Goal: Information Seeking & Learning: Learn about a topic

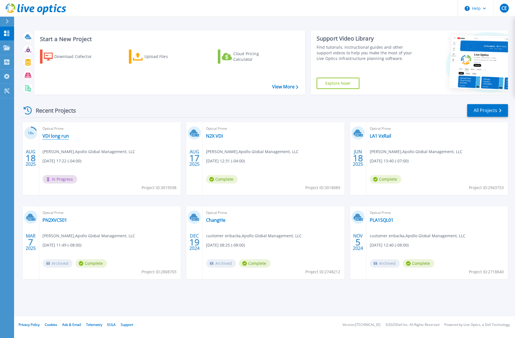
click at [52, 133] on link "VDI long run" at bounding box center [55, 136] width 26 height 6
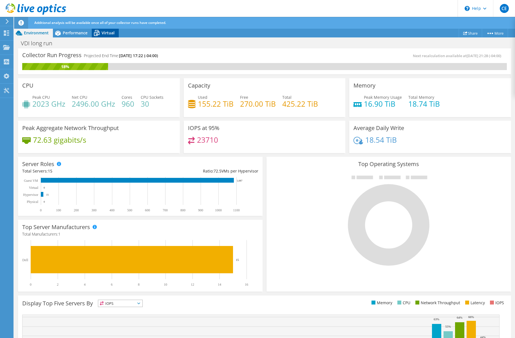
click at [111, 33] on span "Virtual" at bounding box center [108, 32] width 13 height 5
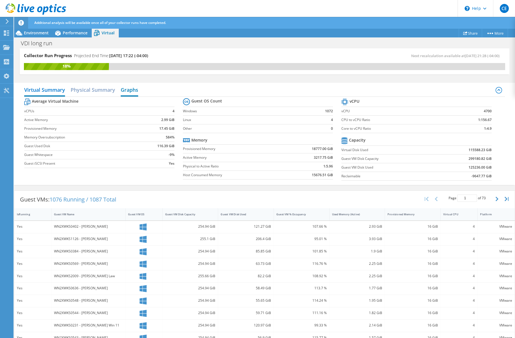
click at [129, 93] on h2 "Graphs" at bounding box center [129, 90] width 17 height 12
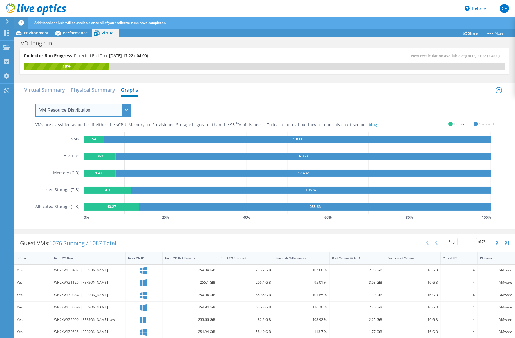
click at [122, 109] on select "VM Resource Distribution Provisioning Contrast Over Provisioning" at bounding box center [83, 110] width 96 height 13
click at [35, 104] on select "VM Resource Distribution Provisioning Contrast Over Provisioning" at bounding box center [83, 110] width 96 height 13
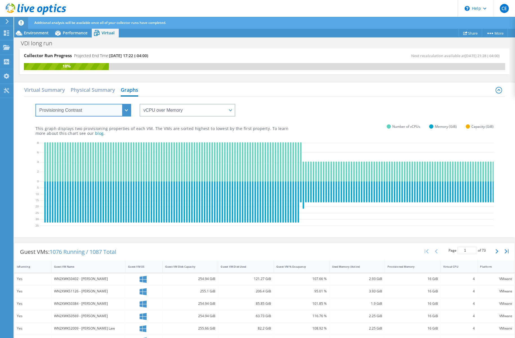
click at [87, 113] on select "VM Resource Distribution Provisioning Contrast Over Provisioning" at bounding box center [83, 110] width 96 height 13
click at [35, 104] on select "VM Resource Distribution Provisioning Contrast Over Provisioning" at bounding box center [83, 110] width 96 height 13
click at [82, 132] on p "This graph displays two provisioning properties of each VM. The VMs are sorted …" at bounding box center [161, 131] width 253 height 10
click at [78, 115] on select "VM Resource Distribution Provisioning Contrast Over Provisioning" at bounding box center [83, 110] width 96 height 13
select select "Over Provisioning"
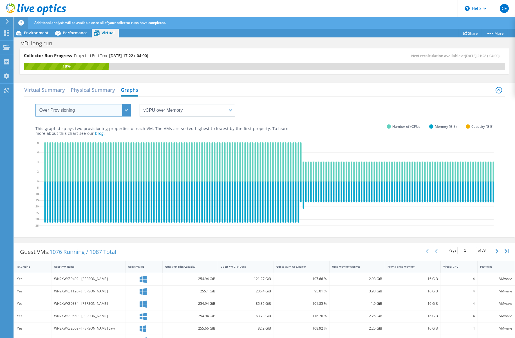
click at [35, 104] on select "VM Resource Distribution Provisioning Contrast Over Provisioning" at bounding box center [83, 110] width 96 height 13
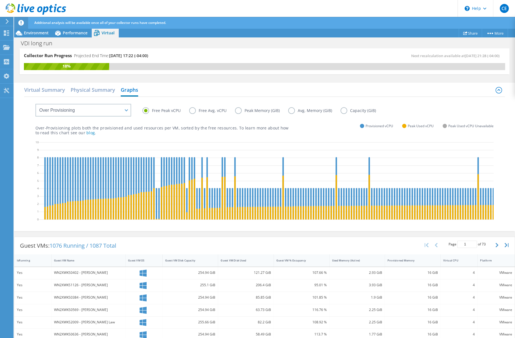
click at [194, 109] on label "Free Avg. vCPU" at bounding box center [212, 110] width 46 height 7
click at [0, 0] on input "Free Avg. vCPU" at bounding box center [0, 0] width 0 height 0
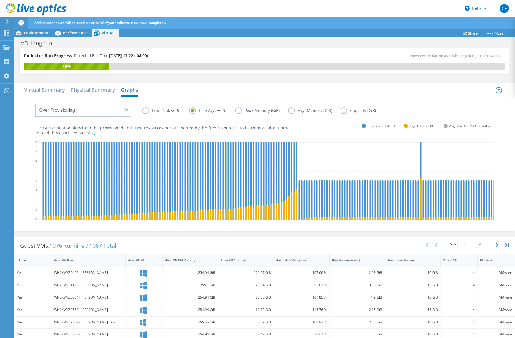
click at [215, 109] on label "Free Avg. vCPU" at bounding box center [212, 110] width 46 height 7
click at [0, 0] on input "Free Avg. vCPU" at bounding box center [0, 0] width 0 height 0
click at [239, 111] on label "Peak Memory (GiB)" at bounding box center [261, 110] width 53 height 7
click at [0, 0] on input "Peak Memory (GiB)" at bounding box center [0, 0] width 0 height 0
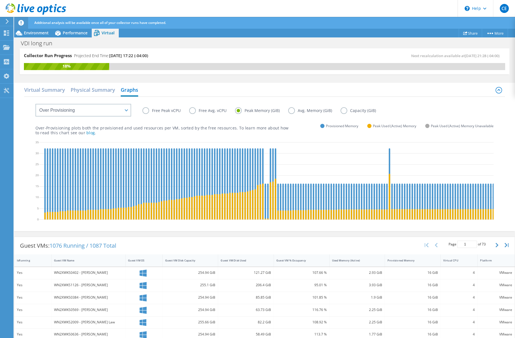
click at [302, 112] on label "Avg. Memory (GiB)" at bounding box center [314, 110] width 52 height 7
click at [0, 0] on input "Avg. Memory (GiB)" at bounding box center [0, 0] width 0 height 0
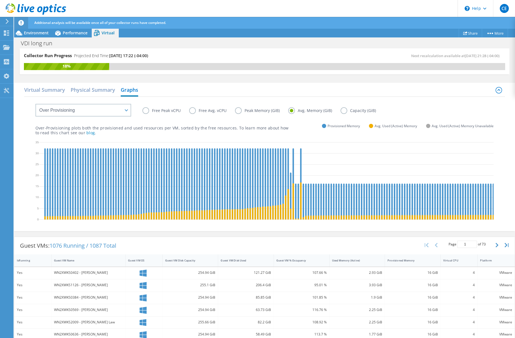
click at [163, 111] on label "Free Peak vCPU" at bounding box center [165, 110] width 47 height 7
click at [0, 0] on input "Free Peak vCPU" at bounding box center [0, 0] width 0 height 0
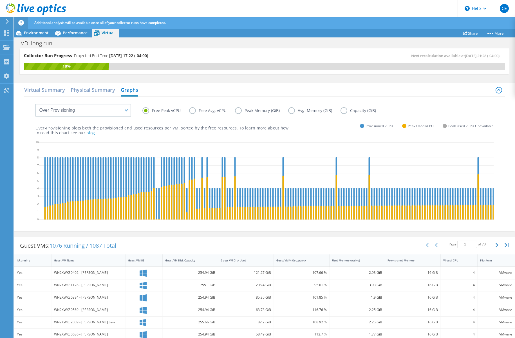
click at [190, 111] on label "Free Avg. vCPU" at bounding box center [212, 110] width 46 height 7
click at [0, 0] on input "Free Avg. vCPU" at bounding box center [0, 0] width 0 height 0
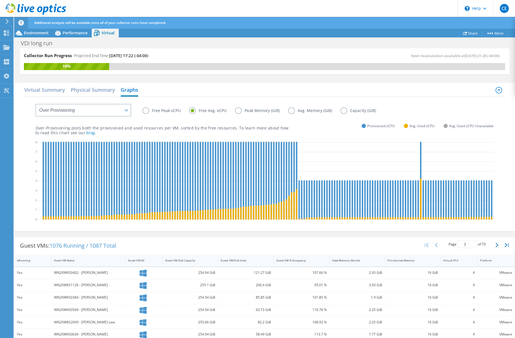
click at [171, 113] on label "Free Peak vCPU" at bounding box center [165, 110] width 47 height 7
click at [0, 0] on input "Free Peak vCPU" at bounding box center [0, 0] width 0 height 0
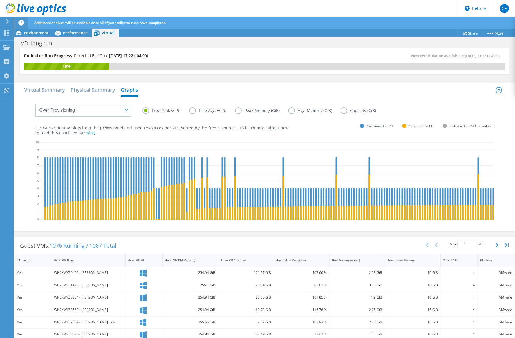
click at [268, 107] on label "Peak Memory (GiB)" at bounding box center [261, 110] width 53 height 7
click at [0, 0] on input "Peak Memory (GiB)" at bounding box center [0, 0] width 0 height 0
